Goal: Task Accomplishment & Management: Complete application form

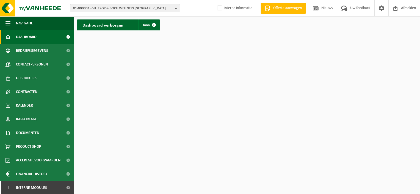
scroll to position [1, 0]
click at [65, 188] on span at bounding box center [68, 188] width 12 height 14
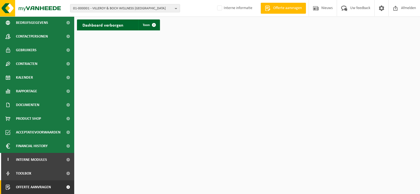
click at [43, 188] on span "Offerte aanvragen" at bounding box center [33, 188] width 35 height 14
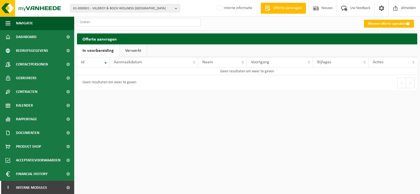
scroll to position [28, 0]
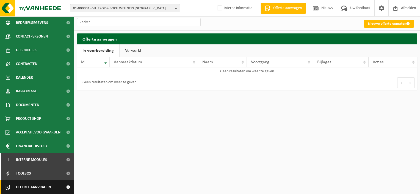
click at [63, 186] on span at bounding box center [68, 188] width 12 height 14
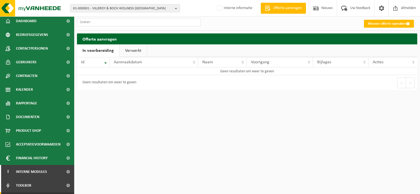
scroll to position [28, 0]
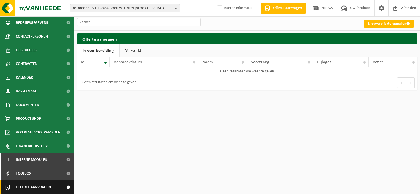
click at [63, 187] on span at bounding box center [68, 188] width 12 height 14
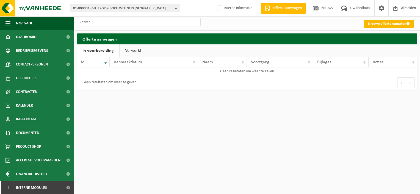
click at [381, 23] on link "Nieuwe offerte opmaken" at bounding box center [389, 24] width 50 height 8
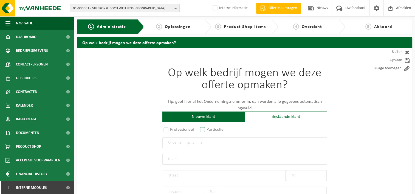
click at [205, 131] on label "Particulier" at bounding box center [213, 130] width 28 height 8
click at [208, 131] on input "Particulier" at bounding box center [210, 130] width 4 height 4
radio input "true"
select select "P"
select select "1707"
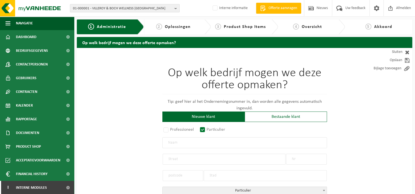
click at [167, 128] on label "Professioneel" at bounding box center [179, 130] width 33 height 8
click at [172, 128] on input "Professioneel" at bounding box center [174, 130] width 4 height 4
radio input "true"
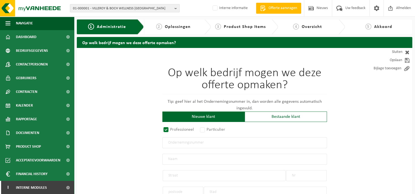
select select
click at [178, 144] on input "text" at bounding box center [245, 143] width 165 height 11
type input "BE0808074435"
radio input "true"
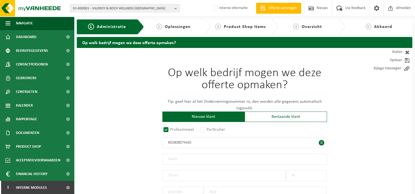
type input "0808074435"
type input "TIMECH BV"
type input "ESSENSTEENWEG"
type input "94"
type input "2920"
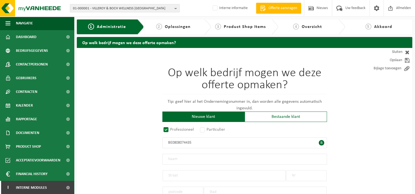
type input "KALMTHOUT"
select select "D"
select select "NACE_4781"
type input "TIMECH BV"
type input "ESSENSTEENWEG"
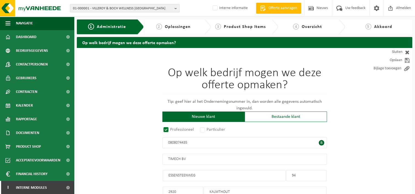
type input "94"
type input "2920"
type input "KALMTHOUT"
type input "2174972404"
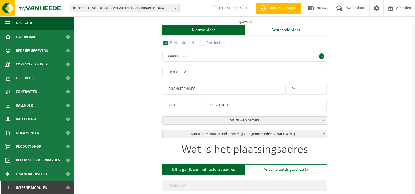
scroll to position [88, 0]
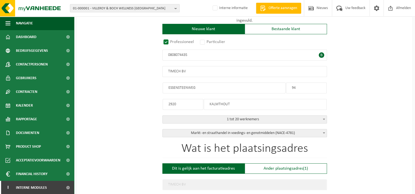
type input "0808074435"
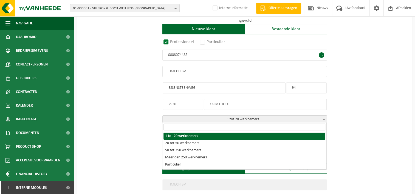
click at [324, 119] on b at bounding box center [324, 119] width 2 height 1
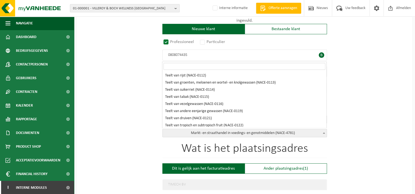
click at [323, 133] on span at bounding box center [323, 133] width 5 height 7
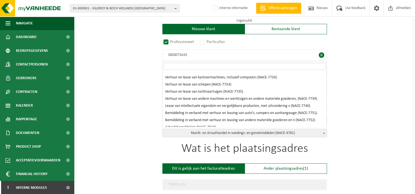
scroll to position [4318, 0]
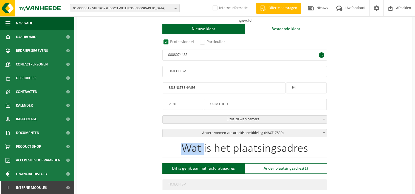
click at [321, 124] on div "Op welk bedrijf mogen we deze offerte opmaken? Tip: geef hier al het Ondernemin…" at bounding box center [245, 58] width 165 height 158
drag, startPoint x: 321, startPoint y: 124, endPoint x: 323, endPoint y: 132, distance: 8.2
click at [323, 132] on span at bounding box center [323, 133] width 5 height 7
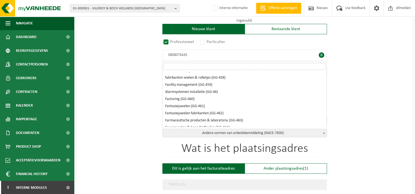
scroll to position [13230, 0]
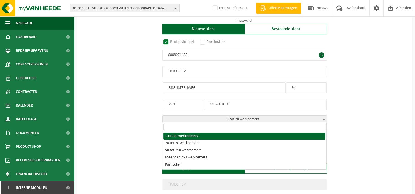
click at [323, 119] on b at bounding box center [324, 119] width 2 height 1
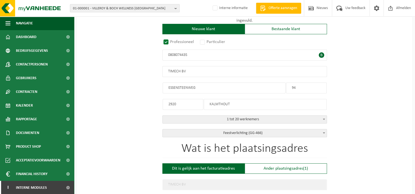
click at [323, 133] on b at bounding box center [324, 133] width 2 height 1
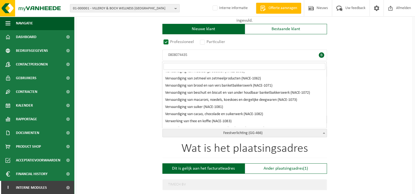
scroll to position [377, 0]
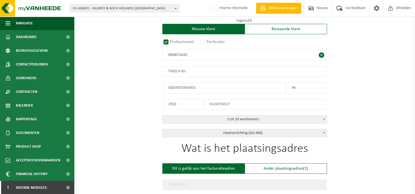
drag, startPoint x: 323, startPoint y: 124, endPoint x: 343, endPoint y: 135, distance: 23.4
click at [323, 135] on span at bounding box center [323, 133] width 5 height 7
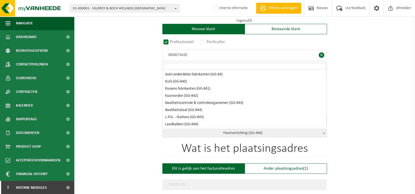
scroll to position [16343, 0]
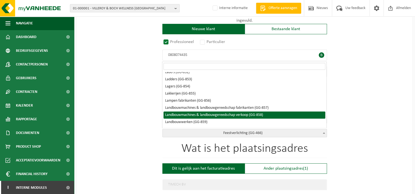
select select "858"
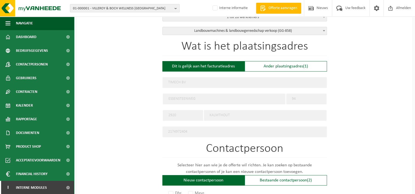
scroll to position [234, 0]
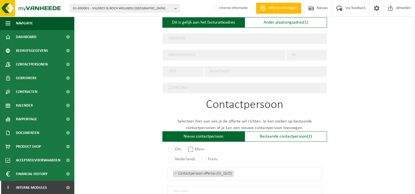
click at [191, 146] on label "Mevr." at bounding box center [196, 150] width 19 height 8
radio input "true"
click at [170, 156] on label "Nederlands" at bounding box center [182, 160] width 30 height 8
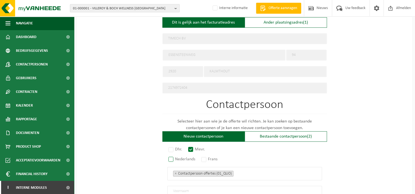
radio input "true"
click at [238, 172] on ul "× Contactpersoon offertes (01_QUO)" at bounding box center [244, 173] width 143 height 7
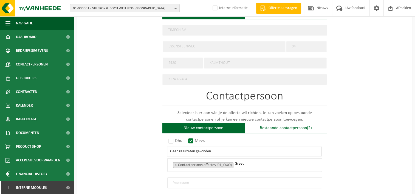
scroll to position [245, 0]
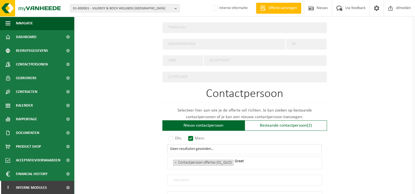
type input "Greet"
click at [182, 177] on input "text" at bounding box center [244, 180] width 155 height 11
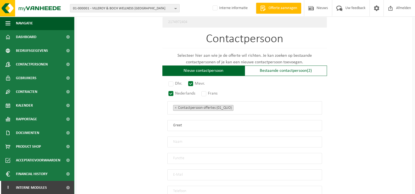
scroll to position [311, 0]
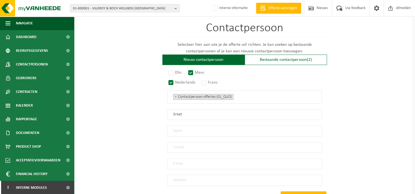
type input "Greet"
click at [182, 146] on input "text" at bounding box center [244, 147] width 155 height 11
click at [174, 161] on input "email" at bounding box center [244, 164] width 155 height 11
type input "info@timech.be"
click at [186, 177] on input "tel" at bounding box center [244, 180] width 155 height 11
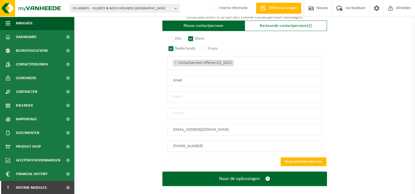
scroll to position [349, 0]
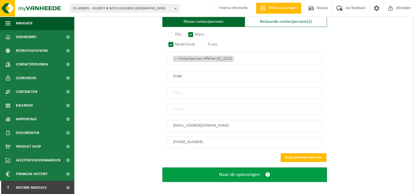
type input "+32 3 667 50 67"
click at [245, 172] on span "Naar de oplossingen" at bounding box center [239, 175] width 41 height 6
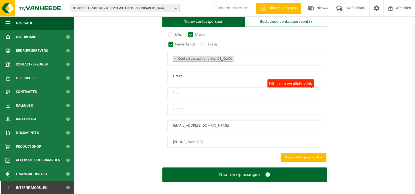
click at [182, 90] on input "Dit is een verplicht veld." at bounding box center [244, 93] width 155 height 11
click at [174, 91] on input "Dit is een verplicht veld." at bounding box center [244, 93] width 155 height 11
click at [195, 89] on input "Dit is een verplicht veld." at bounding box center [244, 93] width 155 height 11
type input "Greet"
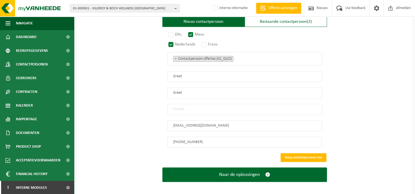
click at [183, 74] on input "Greet" at bounding box center [244, 76] width 155 height 11
type input "G"
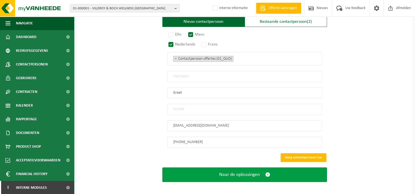
click at [279, 169] on button "Naar de oplossingen" at bounding box center [245, 175] width 165 height 15
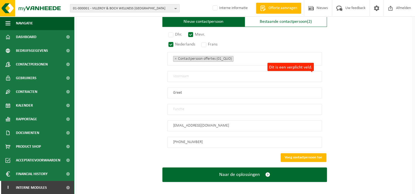
click at [178, 75] on input "Dit is een verplicht veld." at bounding box center [244, 76] width 155 height 11
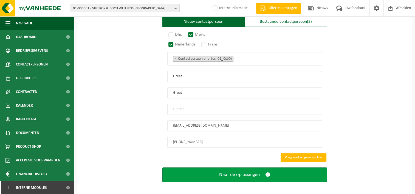
type input "Greet"
click at [281, 172] on button "Naar de oplossingen" at bounding box center [245, 175] width 165 height 15
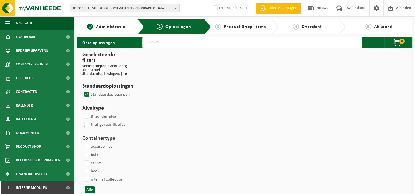
click at [86, 125] on label "Niet gevaarlijk afval" at bounding box center [105, 125] width 44 height 8
click at [82, 121] on input "Niet gevaarlijk afval" at bounding box center [82, 121] width 0 height 0
checkbox input "true"
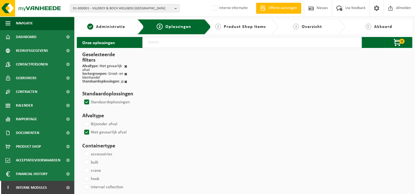
select select
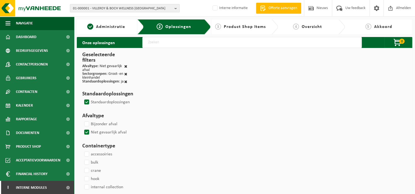
select select
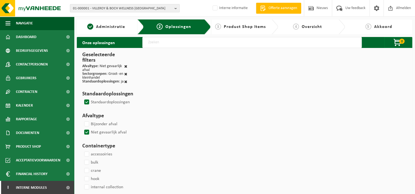
select select
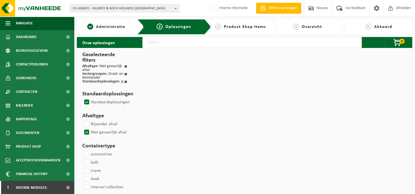
select select
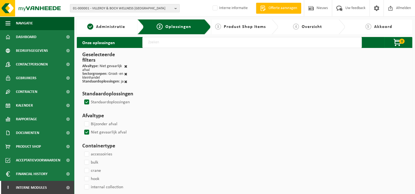
select select
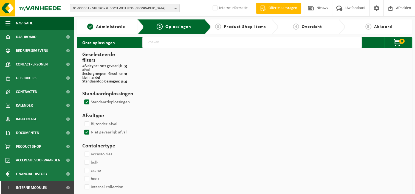
select select
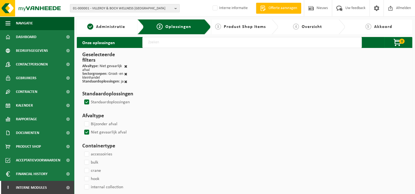
select select
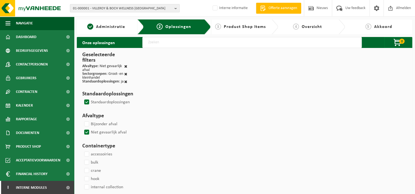
select select
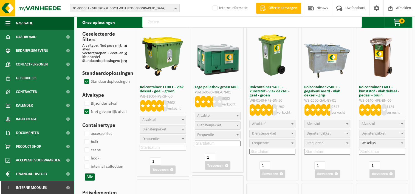
scroll to position [33, 0]
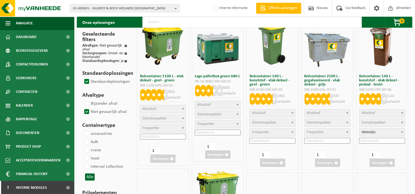
select select
select select "25"
click at [181, 108] on span at bounding box center [182, 108] width 5 height 7
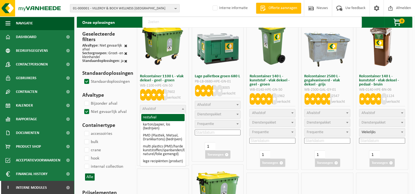
select select "29"
select select
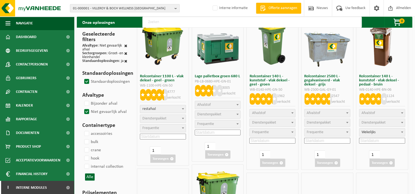
select select
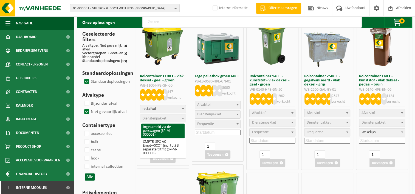
click at [183, 119] on b at bounding box center [183, 118] width 2 height 1
select select "2"
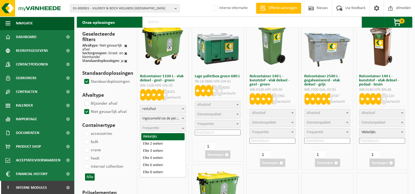
click at [180, 128] on span at bounding box center [182, 128] width 5 height 7
select select "11"
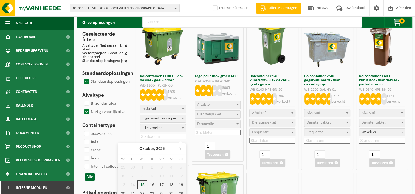
click at [164, 138] on input at bounding box center [163, 137] width 46 height 6
click at [152, 184] on div "16" at bounding box center [152, 185] width 10 height 9
type input "2025-10-16"
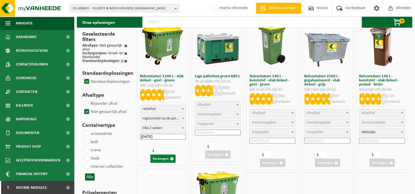
click at [162, 160] on button "Toevoegen" at bounding box center [162, 159] width 25 height 8
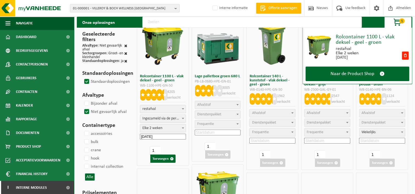
scroll to position [0, 0]
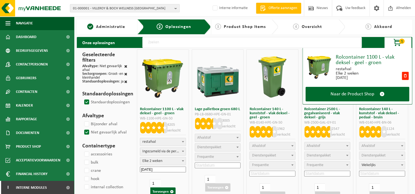
click at [193, 28] on link "2 Oplossingen" at bounding box center [174, 27] width 52 height 7
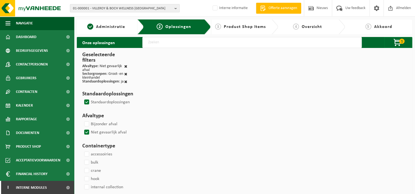
select select
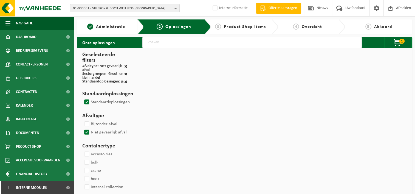
select select
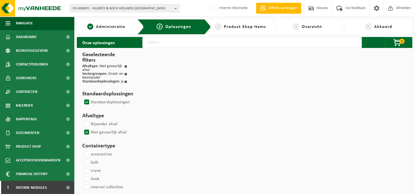
select select
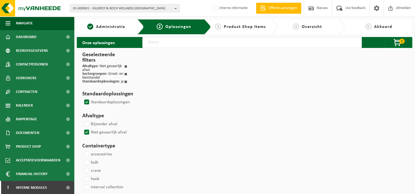
select select
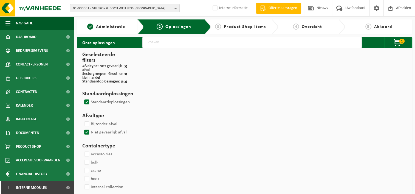
select select
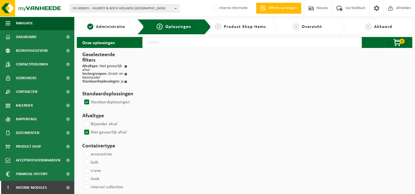
select select
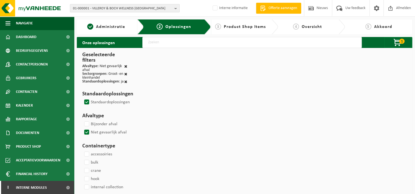
select select
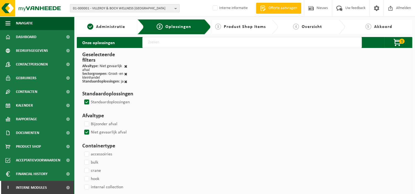
select select
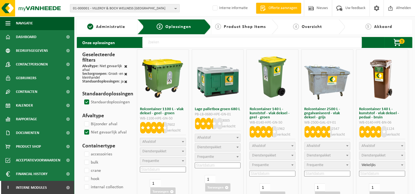
select select
select select "25"
click at [183, 141] on span at bounding box center [182, 141] width 5 height 7
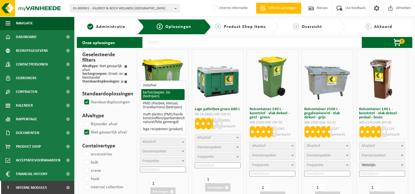
select select "26"
select select
select select "2"
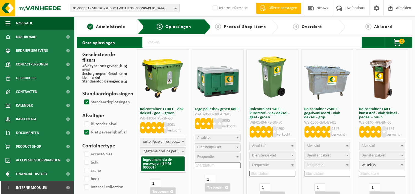
click at [183, 152] on span at bounding box center [182, 151] width 5 height 7
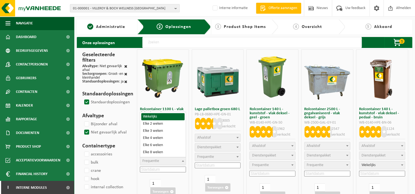
click at [182, 161] on b at bounding box center [183, 161] width 2 height 1
select select "11"
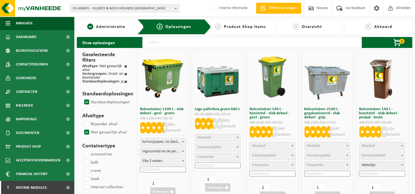
click at [157, 169] on input at bounding box center [163, 170] width 46 height 6
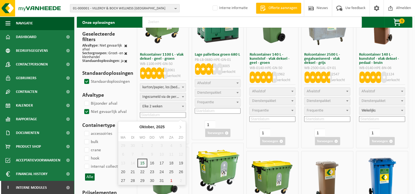
scroll to position [55, 0]
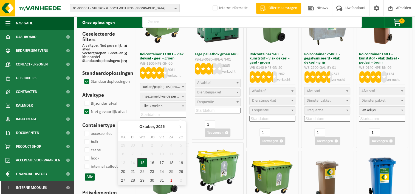
click at [144, 161] on div "15" at bounding box center [143, 163] width 10 height 9
type input "[DATE]"
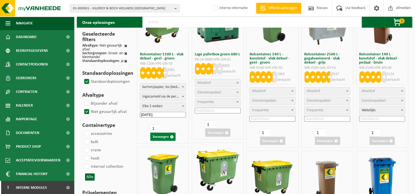
click at [167, 137] on button "Toevoegen" at bounding box center [162, 137] width 25 height 8
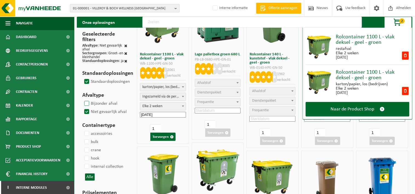
click at [87, 103] on label "Bijzonder afval" at bounding box center [100, 104] width 34 height 8
click at [82, 100] on input "Bijzonder afval" at bounding box center [82, 99] width 0 height 0
checkbox input "true"
select select
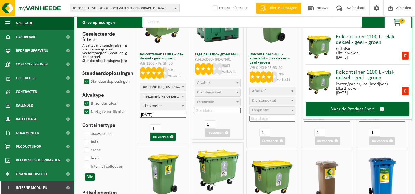
select select
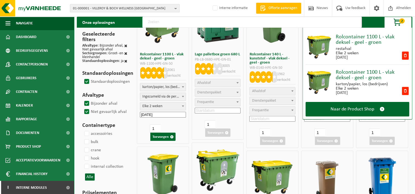
select select
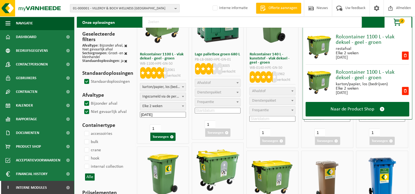
select select
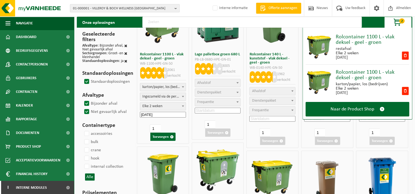
select select
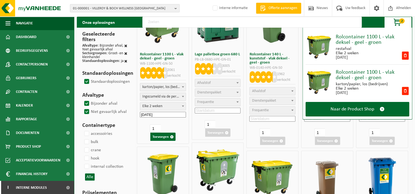
select select
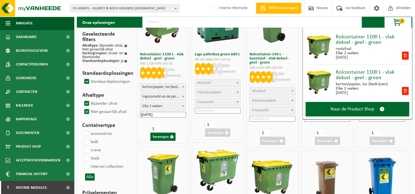
select select
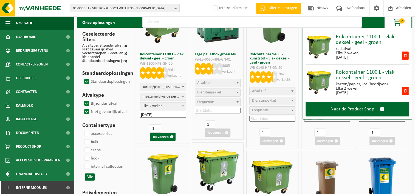
select select
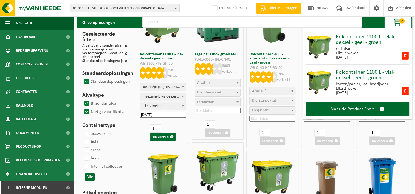
select select
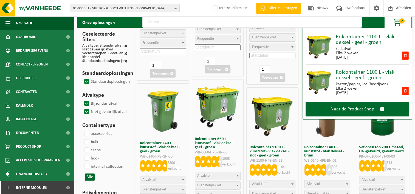
scroll to position [121, 0]
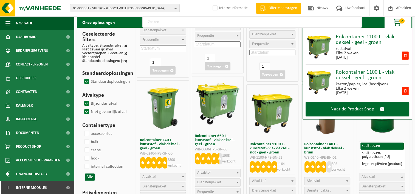
click at [402, 177] on span at bounding box center [402, 177] width 5 height 7
select select
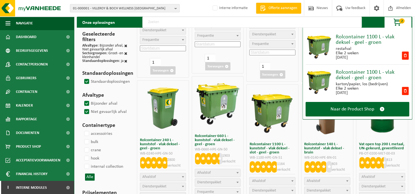
select select
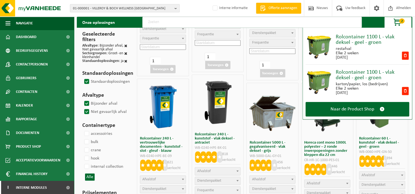
scroll to position [280, 0]
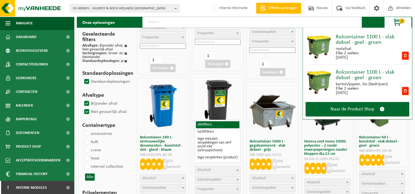
click at [237, 171] on span at bounding box center [237, 170] width 5 height 7
select select "92"
select select
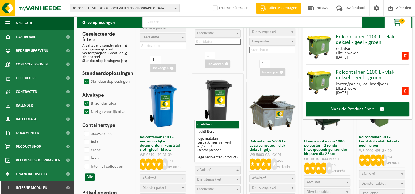
select select
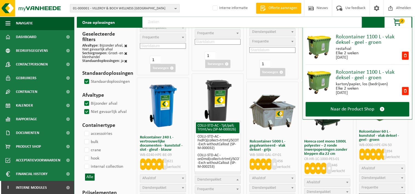
click at [237, 179] on b at bounding box center [238, 179] width 2 height 1
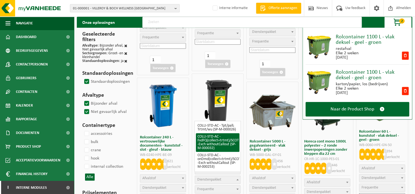
select select "29"
select select "25"
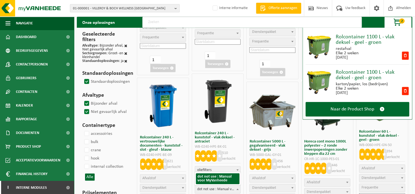
click at [237, 188] on span at bounding box center [237, 189] width 5 height 7
click at [237, 189] on b at bounding box center [238, 189] width 2 height 1
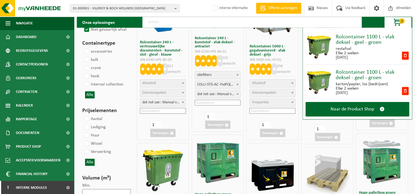
scroll to position [384, 0]
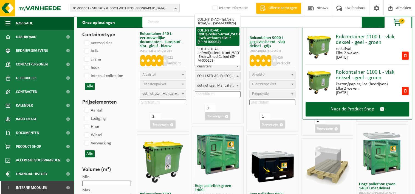
click at [237, 76] on b at bounding box center [238, 76] width 2 height 1
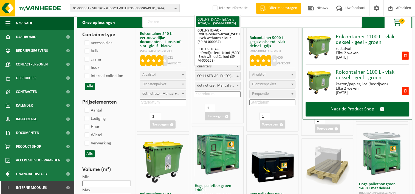
select select "24"
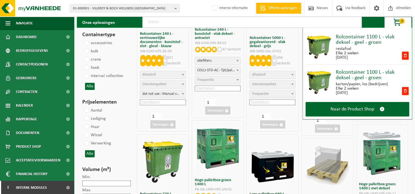
select select "25"
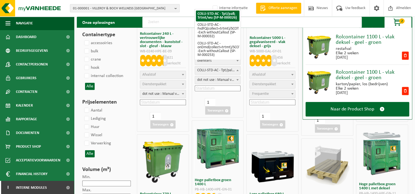
click at [236, 70] on span at bounding box center [237, 70] width 5 height 7
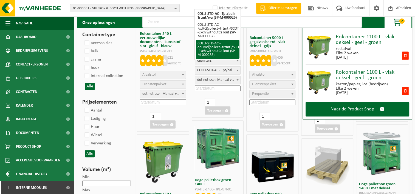
select select "159"
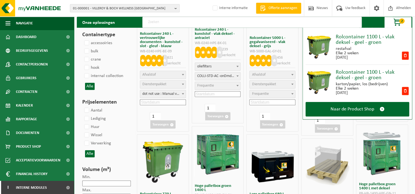
select select
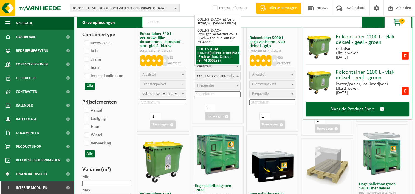
click at [237, 77] on span at bounding box center [237, 75] width 5 height 7
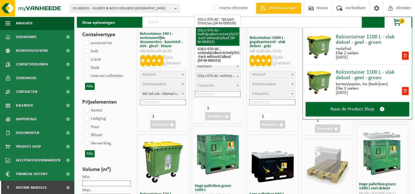
select select "29"
select select "25"
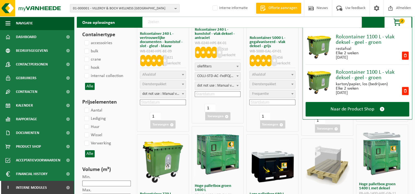
click at [223, 94] on input at bounding box center [218, 94] width 46 height 6
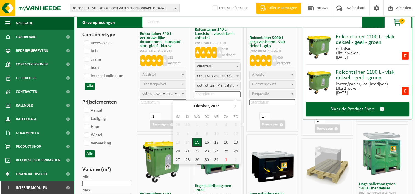
click at [197, 141] on div "15" at bounding box center [197, 142] width 10 height 9
type input "[DATE]"
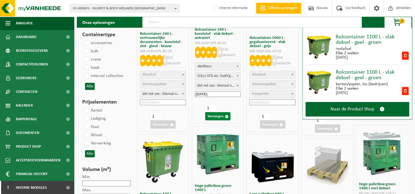
click at [216, 114] on button "Toevoegen" at bounding box center [217, 116] width 25 height 8
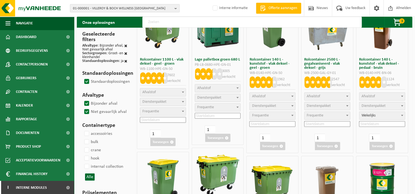
scroll to position [0, 0]
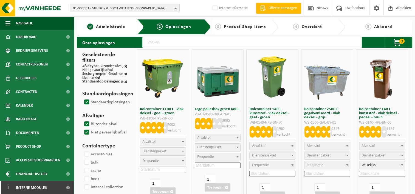
click at [298, 29] on span "4" at bounding box center [296, 27] width 6 height 6
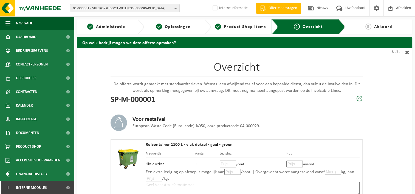
click at [225, 165] on input "number" at bounding box center [228, 164] width 16 height 7
type input "25"
click at [294, 164] on input "number" at bounding box center [295, 164] width 16 height 7
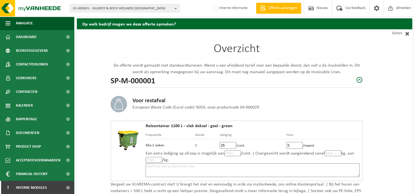
scroll to position [22, 0]
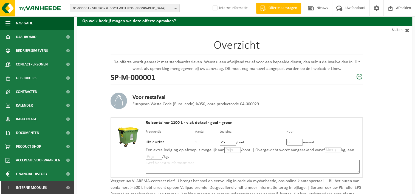
type input "5"
click at [227, 148] on input "number" at bounding box center [233, 150] width 16 height 6
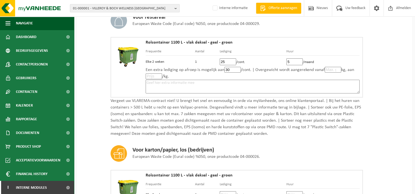
scroll to position [135, 0]
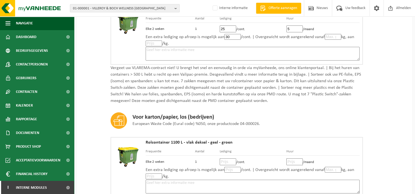
type input "30"
click at [225, 160] on input "number" at bounding box center [228, 162] width 16 height 7
type input "8"
click at [292, 161] on input "number" at bounding box center [295, 162] width 16 height 7
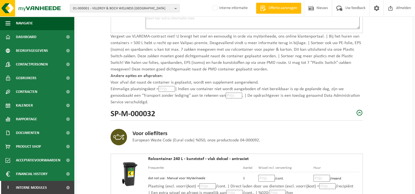
scroll to position [311, 0]
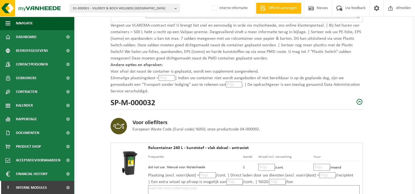
type input "5"
drag, startPoint x: 416, startPoint y: 191, endPoint x: 167, endPoint y: 187, distance: 249.1
click at [167, 187] on textarea at bounding box center [254, 193] width 212 height 14
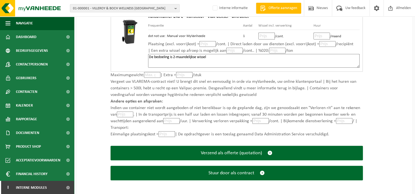
scroll to position [443, 0]
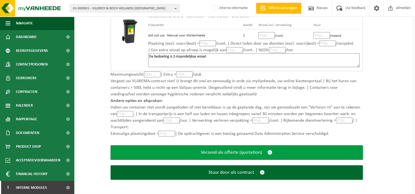
type textarea "De bedoeling is 2-maandelijkse wissel"
click at [232, 152] on span "Verzend als offerte (quotation)" at bounding box center [231, 153] width 61 height 6
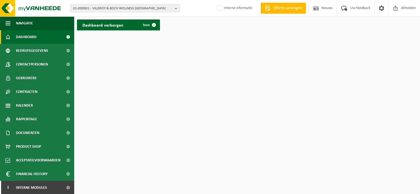
click at [170, 9] on span "01-000001 - VILLEROY & BOCH WELLNESS [GEOGRAPHIC_DATA]" at bounding box center [122, 8] width 99 height 8
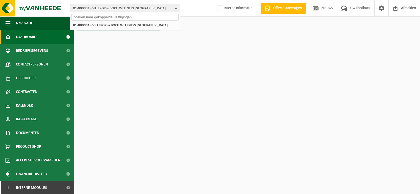
click at [97, 15] on input "text" at bounding box center [124, 17] width 107 height 7
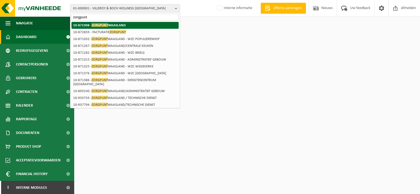
type input "zorgpunt"
click at [103, 24] on span "ZORGPUNT" at bounding box center [99, 25] width 16 height 4
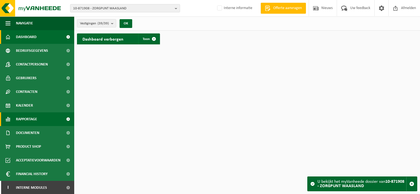
click at [26, 117] on span "Rapportage" at bounding box center [26, 120] width 21 height 14
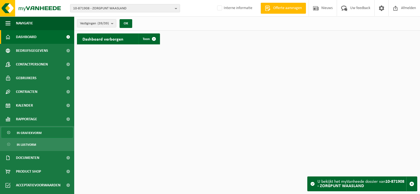
click at [30, 135] on span "In grafiekvorm" at bounding box center [29, 133] width 25 height 10
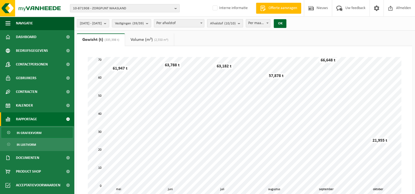
click at [243, 24] on b "submit" at bounding box center [240, 23] width 5 height 8
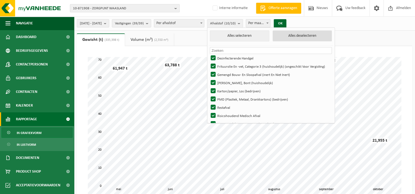
click at [298, 36] on button "Alles deselecteren" at bounding box center [302, 35] width 59 height 11
checkbox input "false"
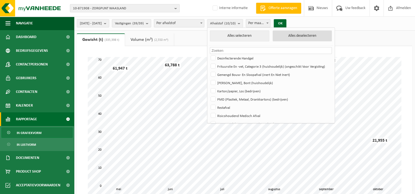
checkbox input "false"
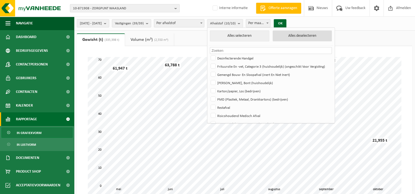
checkbox input "false"
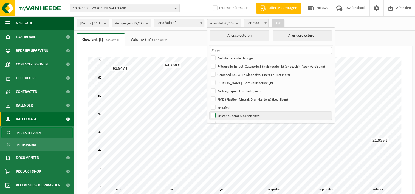
click at [230, 114] on label "Risicohoudend Medisch Afval" at bounding box center [271, 116] width 122 height 8
click at [209, 112] on input "Risicohoudend Medisch Afval" at bounding box center [209, 111] width 0 height 0
checkbox input "true"
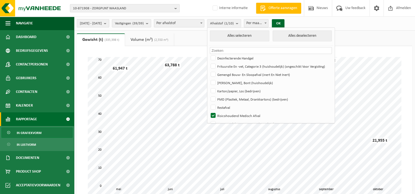
click at [109, 24] on button "[DATE] - [DATE]" at bounding box center [93, 23] width 32 height 8
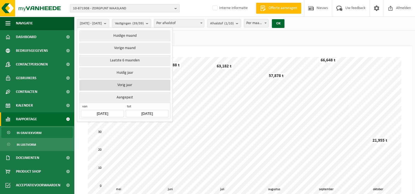
click at [124, 83] on button "Vorig jaar" at bounding box center [124, 85] width 91 height 11
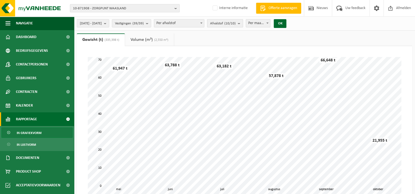
click at [243, 22] on b "submit" at bounding box center [240, 23] width 5 height 8
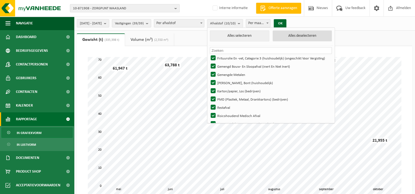
click at [305, 35] on button "Alles deselecteren" at bounding box center [302, 35] width 59 height 11
checkbox input "false"
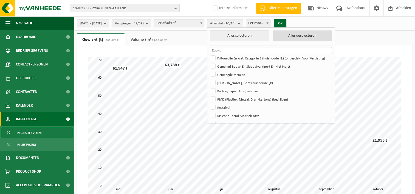
checkbox input "false"
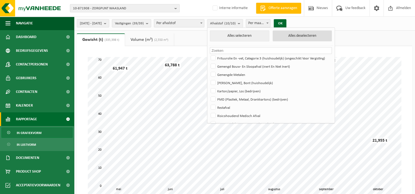
checkbox input "false"
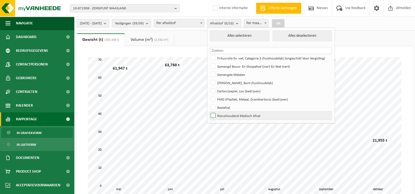
click at [228, 115] on label "Risicohoudend Medisch Afval" at bounding box center [271, 116] width 122 height 8
click at [209, 112] on input "Risicohoudend Medisch Afval" at bounding box center [209, 111] width 0 height 0
checkbox input "true"
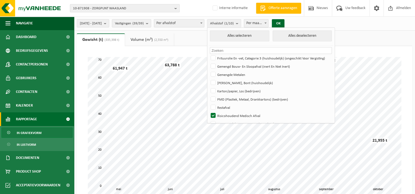
click at [269, 22] on span at bounding box center [265, 22] width 5 height 7
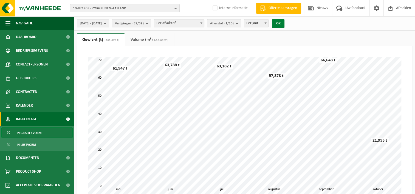
click at [285, 24] on button "OK" at bounding box center [278, 23] width 13 height 9
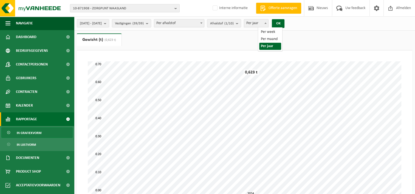
click at [269, 25] on span at bounding box center [265, 22] width 5 height 7
select select "2"
click at [285, 25] on button "OK" at bounding box center [278, 23] width 13 height 9
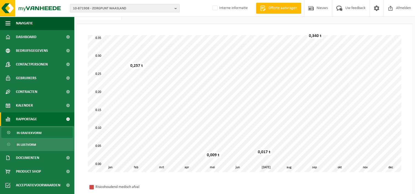
scroll to position [27, 0]
